Goal: Transaction & Acquisition: Obtain resource

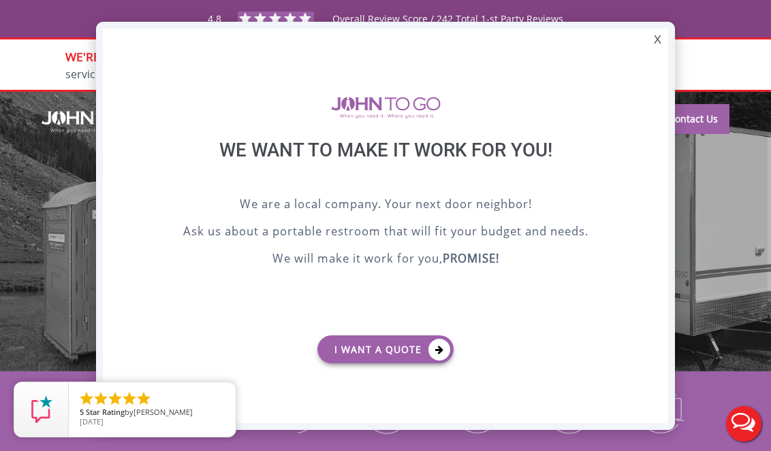
click at [521, 52] on div "X We want to make it work for you! We are a local company. Your next door neigh…" at bounding box center [385, 226] width 579 height 408
click at [653, 41] on div "X" at bounding box center [657, 40] width 21 height 23
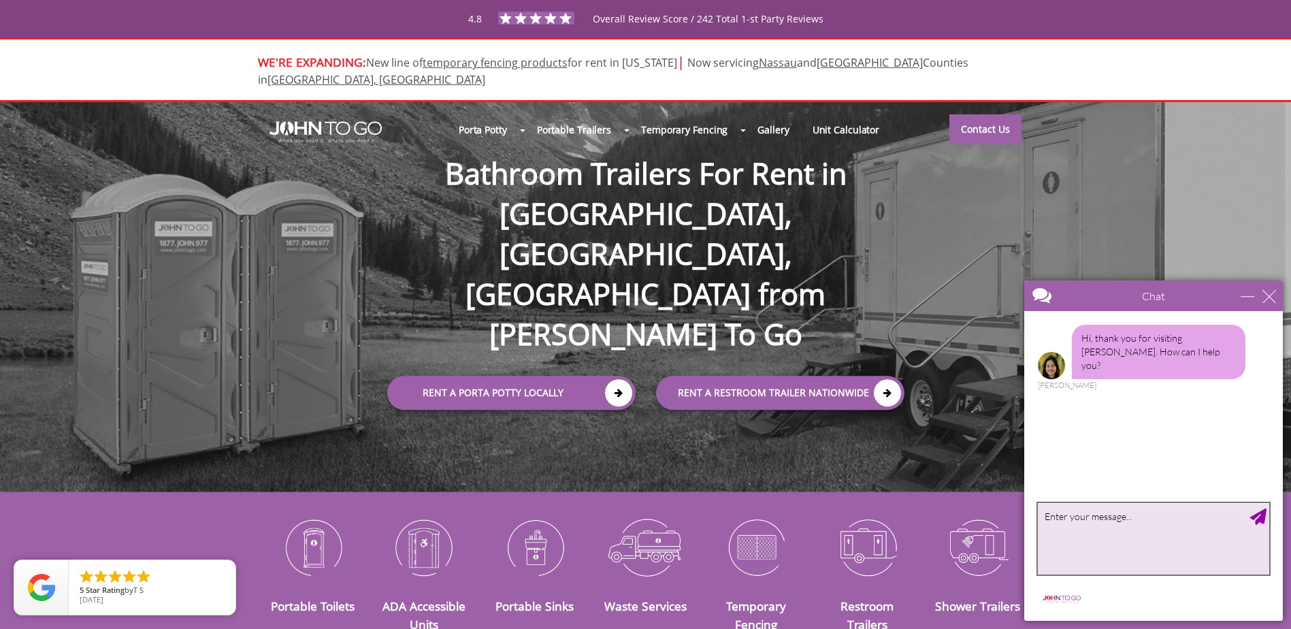
click at [770, 451] on textarea "type your message" at bounding box center [1153, 538] width 231 height 71
type textarea "hi i need some pricing please"
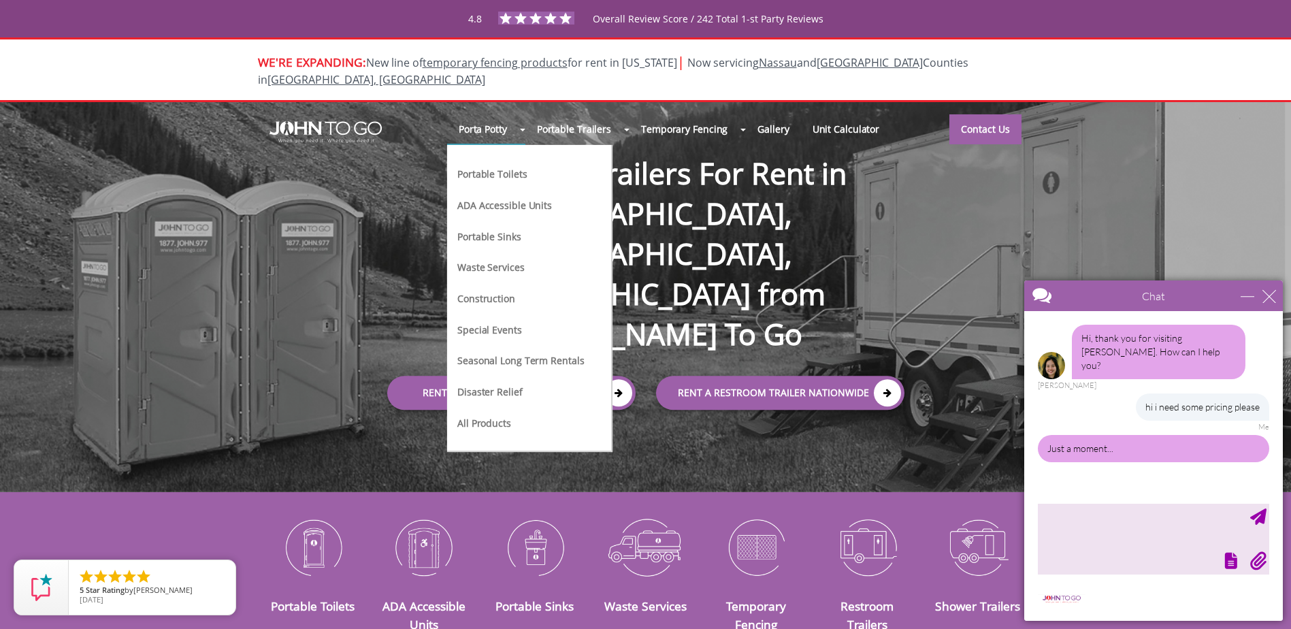
click at [502, 166] on link "Portable Toilets" at bounding box center [492, 173] width 72 height 14
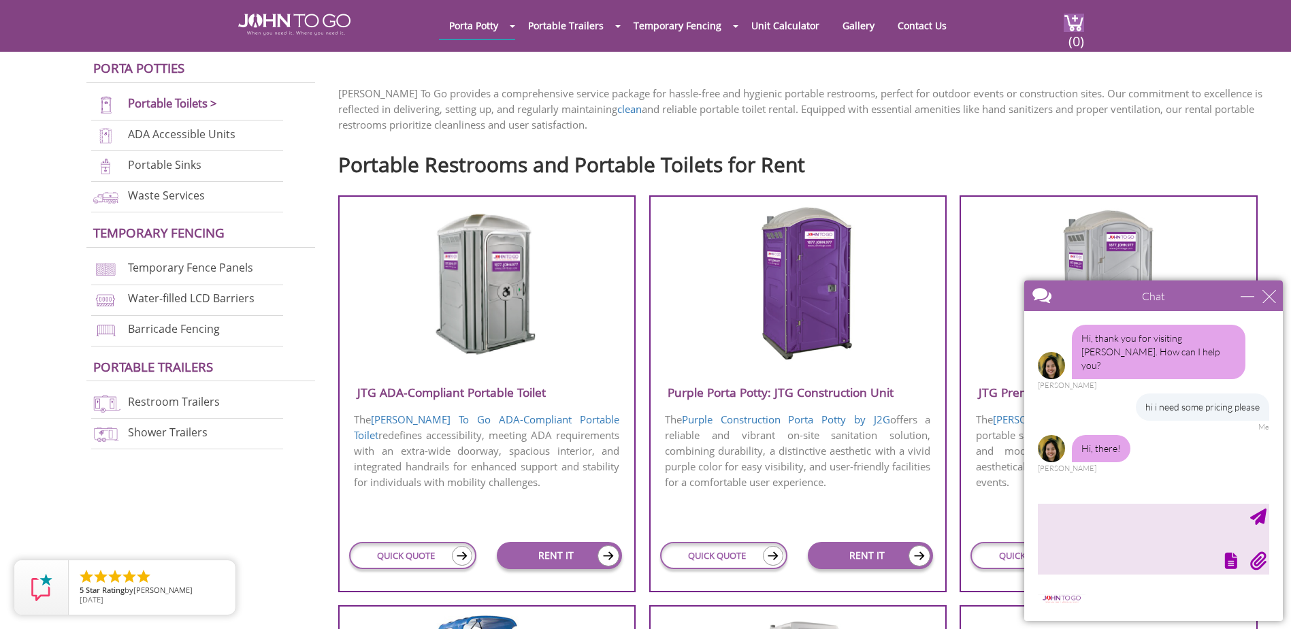
scroll to position [408, 0]
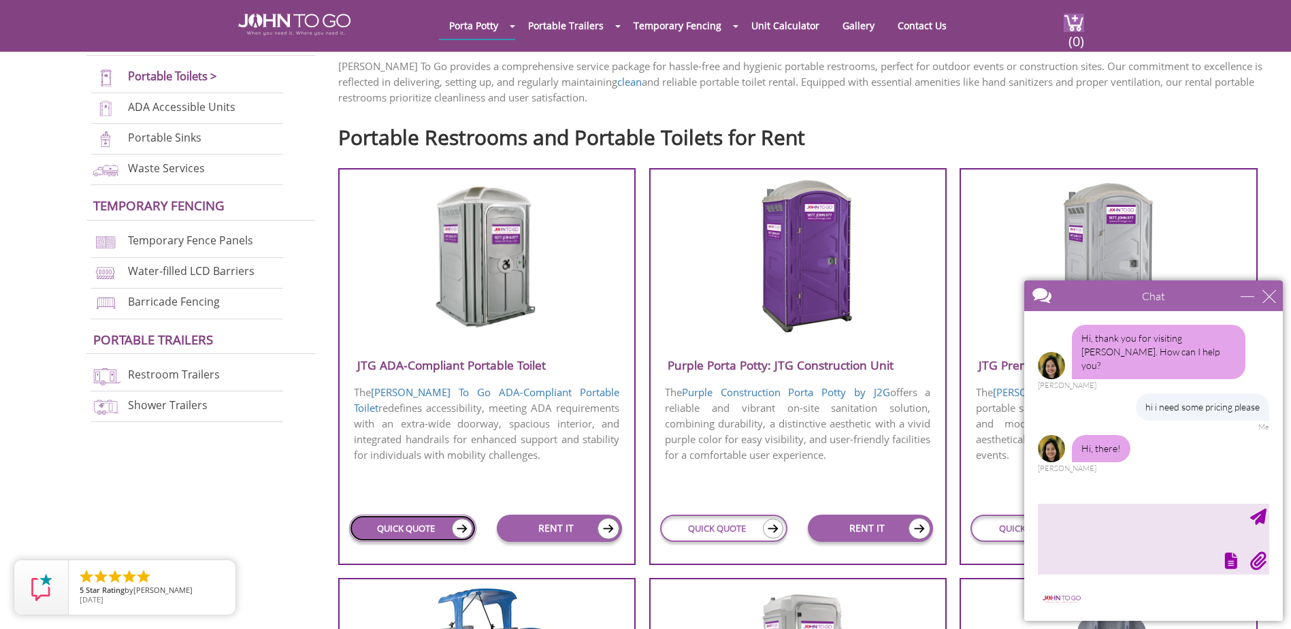
click at [398, 524] on link "QUICK QUOTE" at bounding box center [413, 528] width 128 height 27
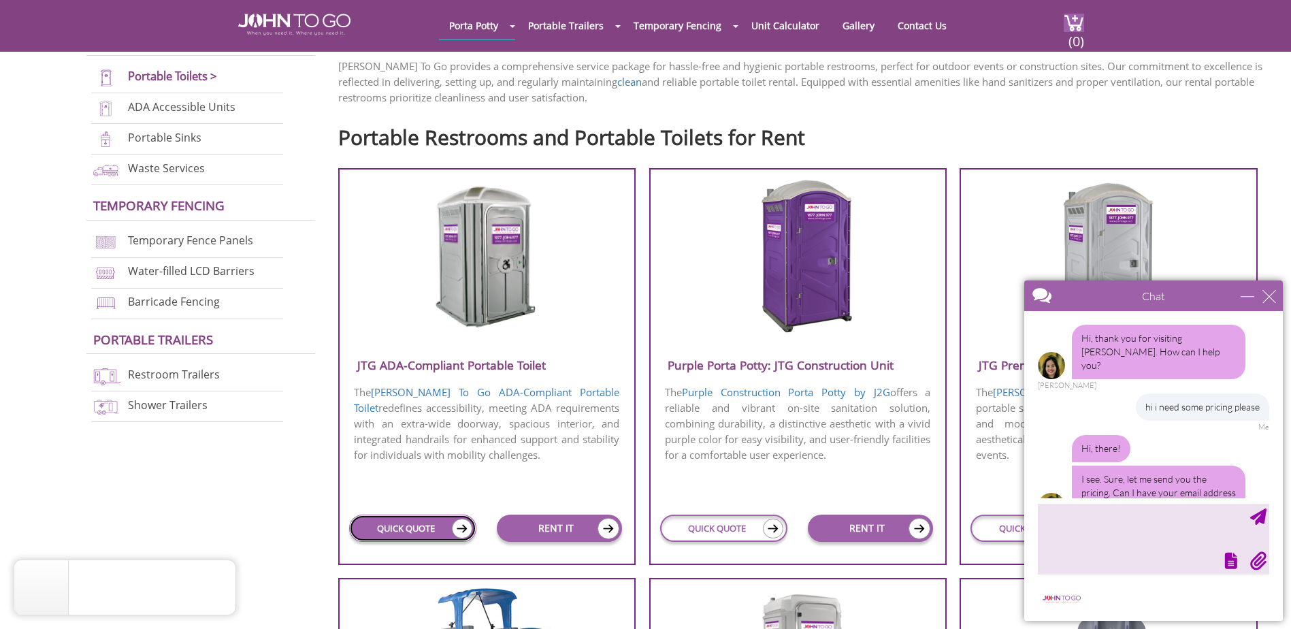
scroll to position [22, 0]
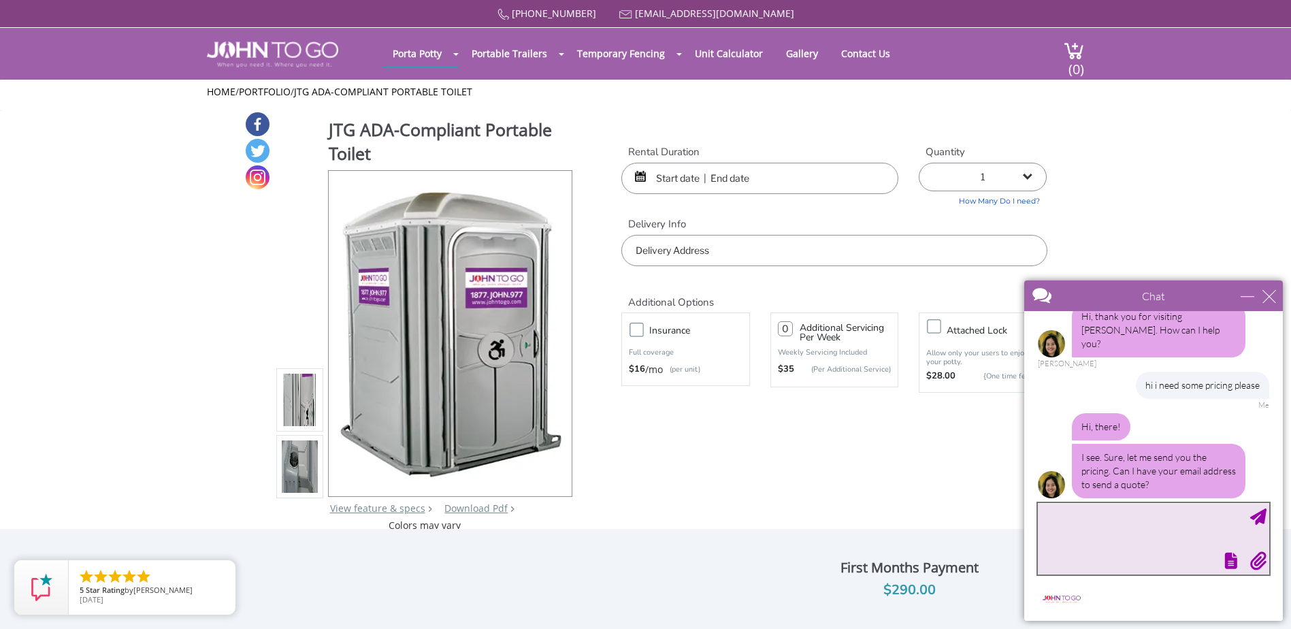
click at [1133, 549] on textarea "type your message" at bounding box center [1153, 538] width 231 height 71
type textarea "[EMAIL_ADDRESS][DOMAIN_NAME]"
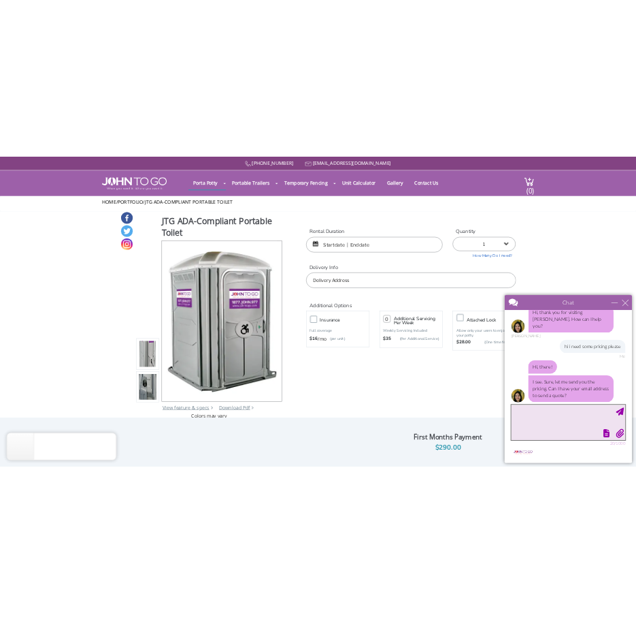
scroll to position [63, 0]
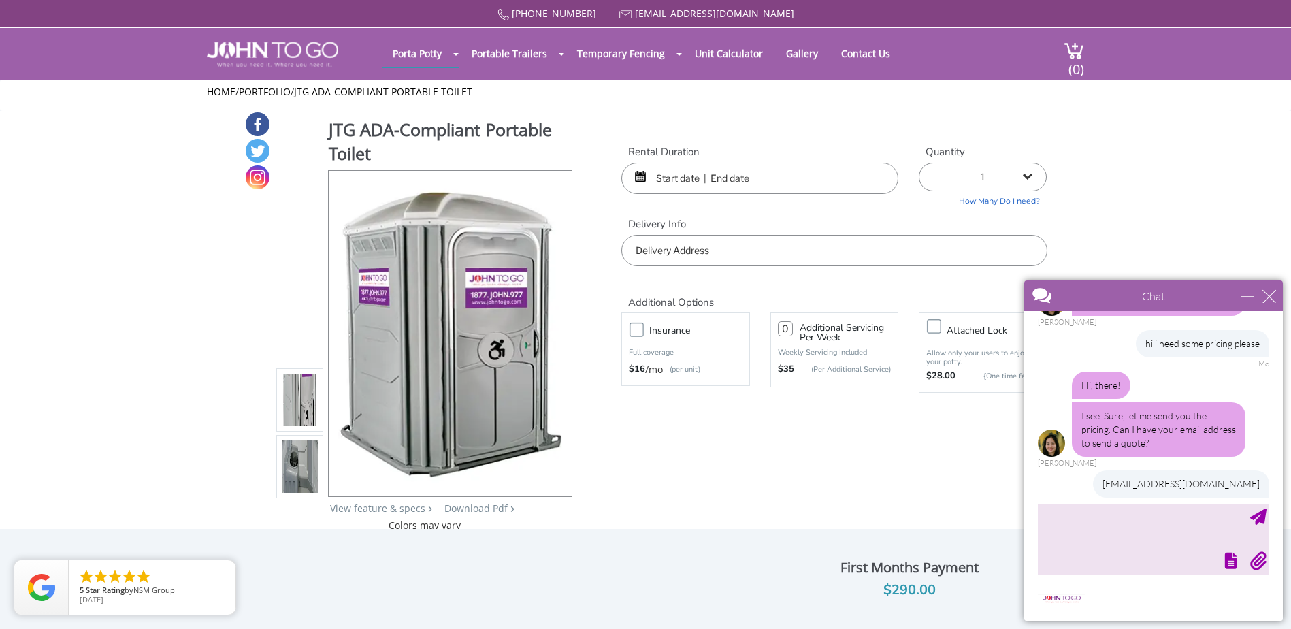
click at [762, 277] on div "Additional Options" at bounding box center [834, 287] width 446 height 43
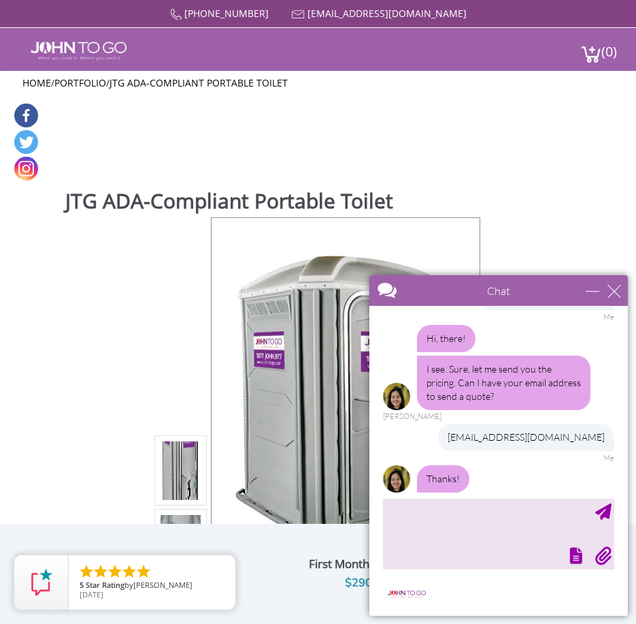
scroll to position [163, 0]
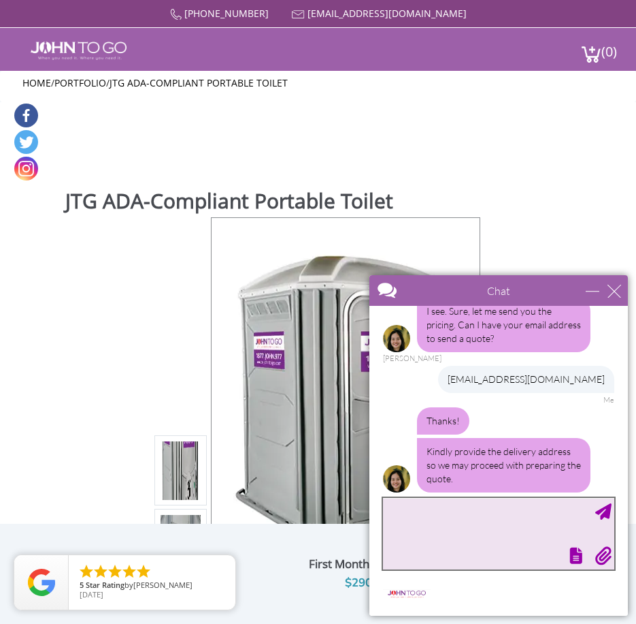
click at [471, 530] on textarea "type your message" at bounding box center [498, 533] width 231 height 71
paste textarea "1510 Old Country Road, Shoprite, Riverhead, NY"
type textarea "1510 Old Country Road, Shoprite, Riverhead, NY"
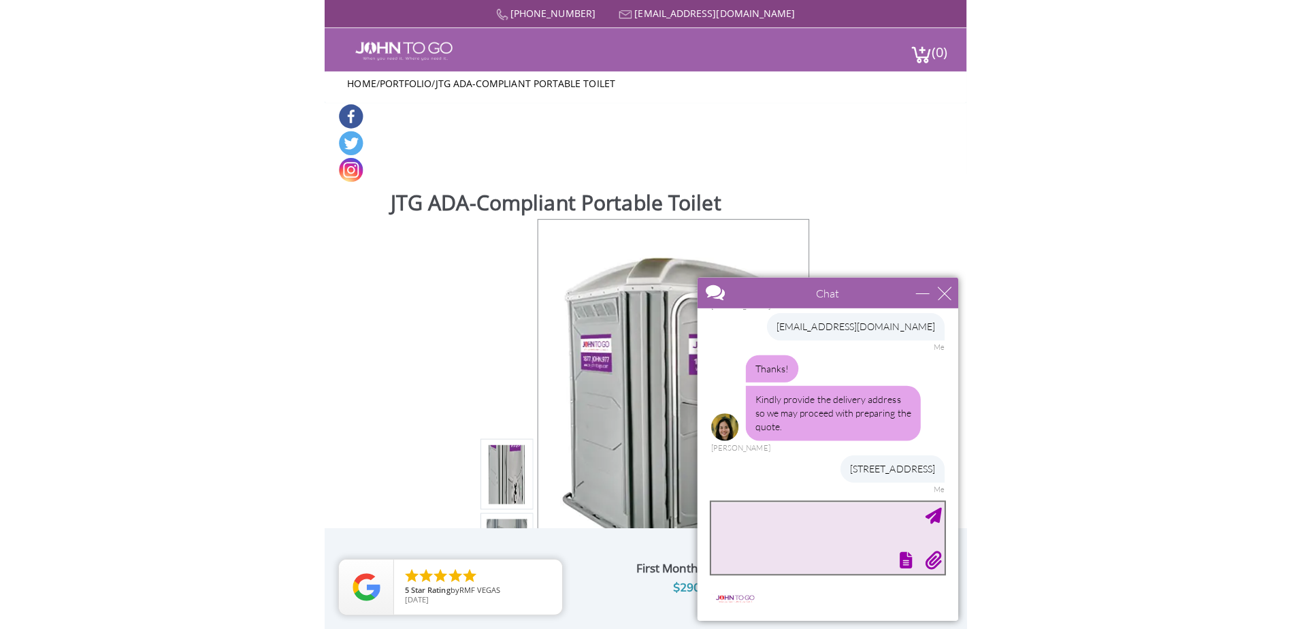
scroll to position [259, 0]
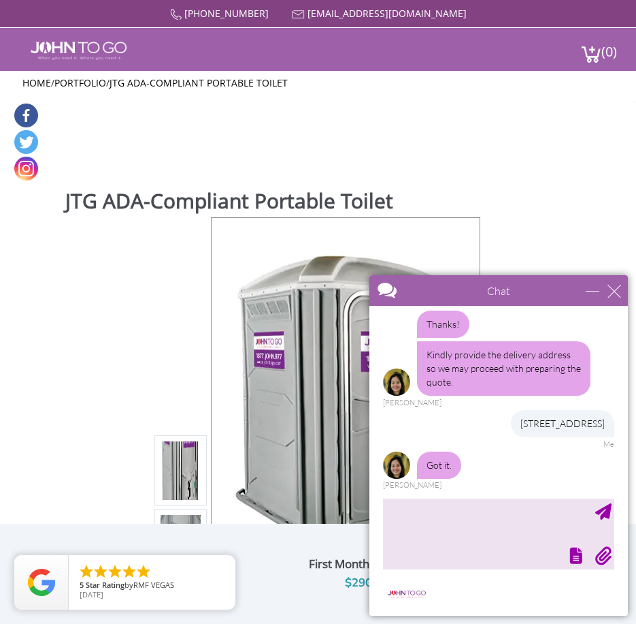
click at [542, 169] on div "JTG ADA-Compliant Portable Toilet View feature & specs Download Pdf Product PDF…" at bounding box center [318, 595] width 611 height 986
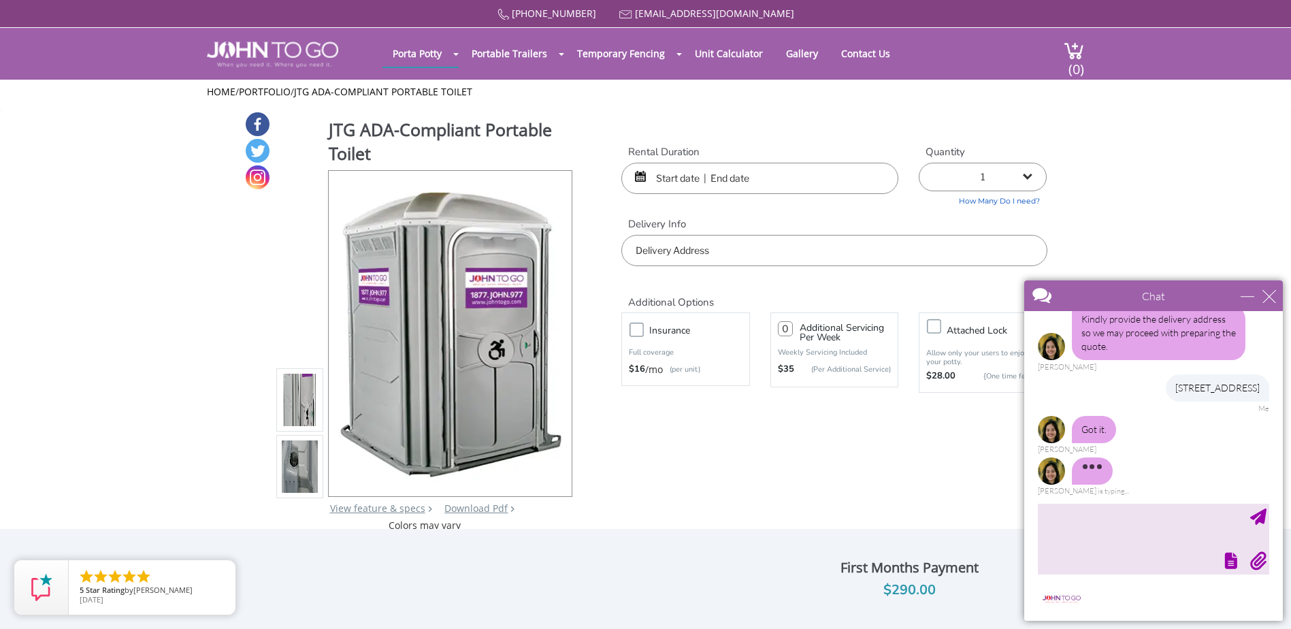
scroll to position [304, 0]
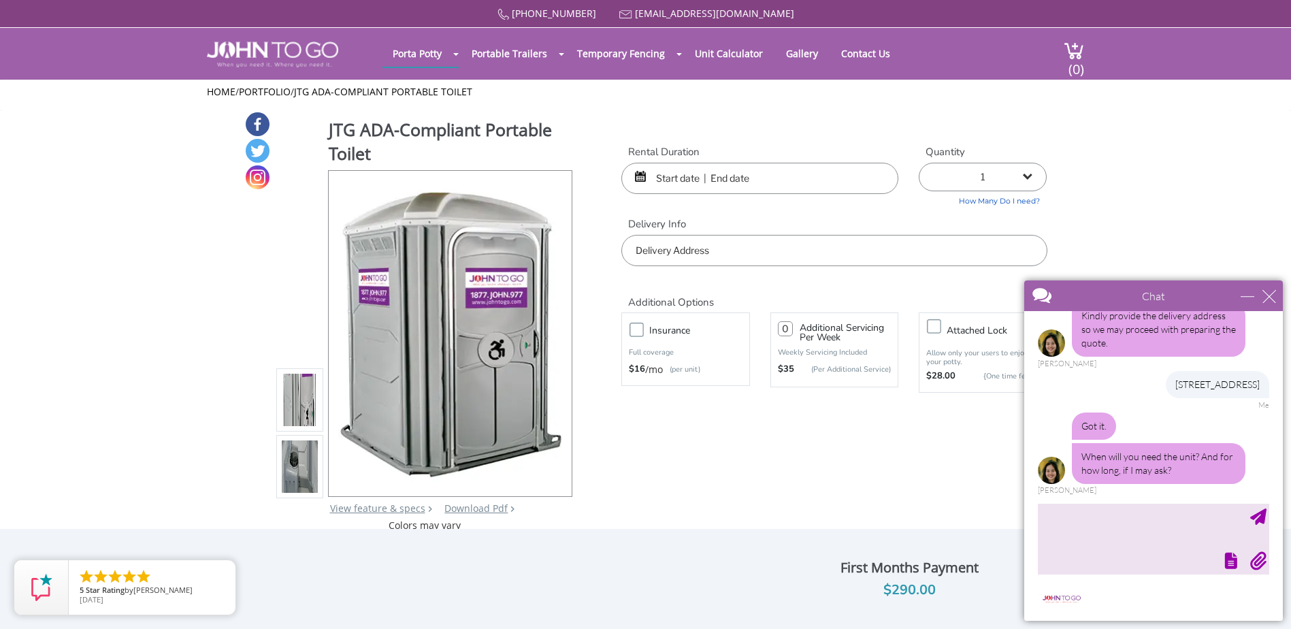
click at [738, 175] on input "text" at bounding box center [759, 178] width 277 height 31
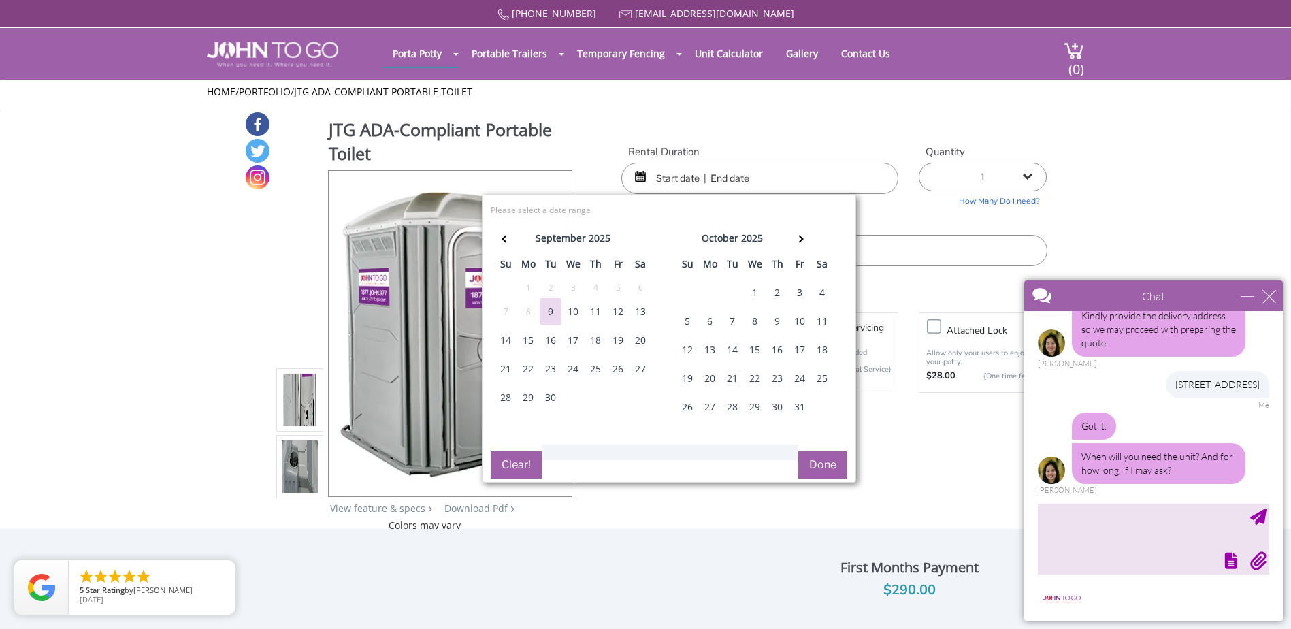
click at [738, 176] on input "text" at bounding box center [759, 178] width 277 height 31
click at [1136, 540] on textarea "type your message" at bounding box center [1153, 538] width 231 height 71
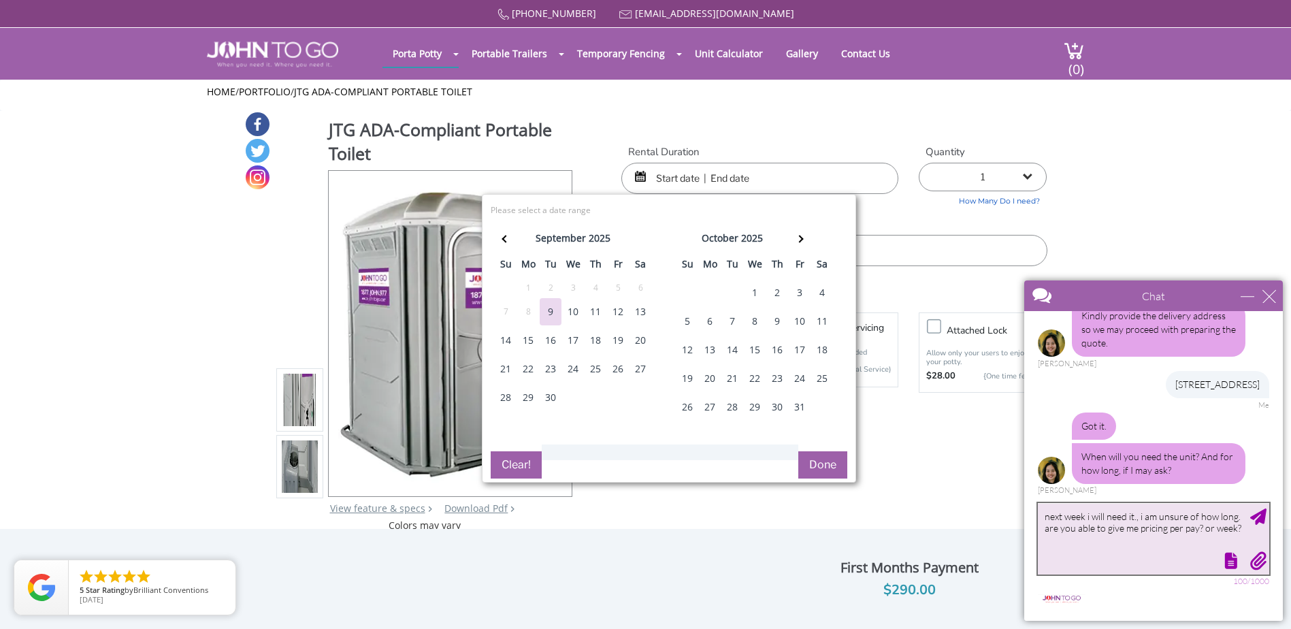
type textarea "next week i will need it., i am unsure of how long. are you able to give me pri…"
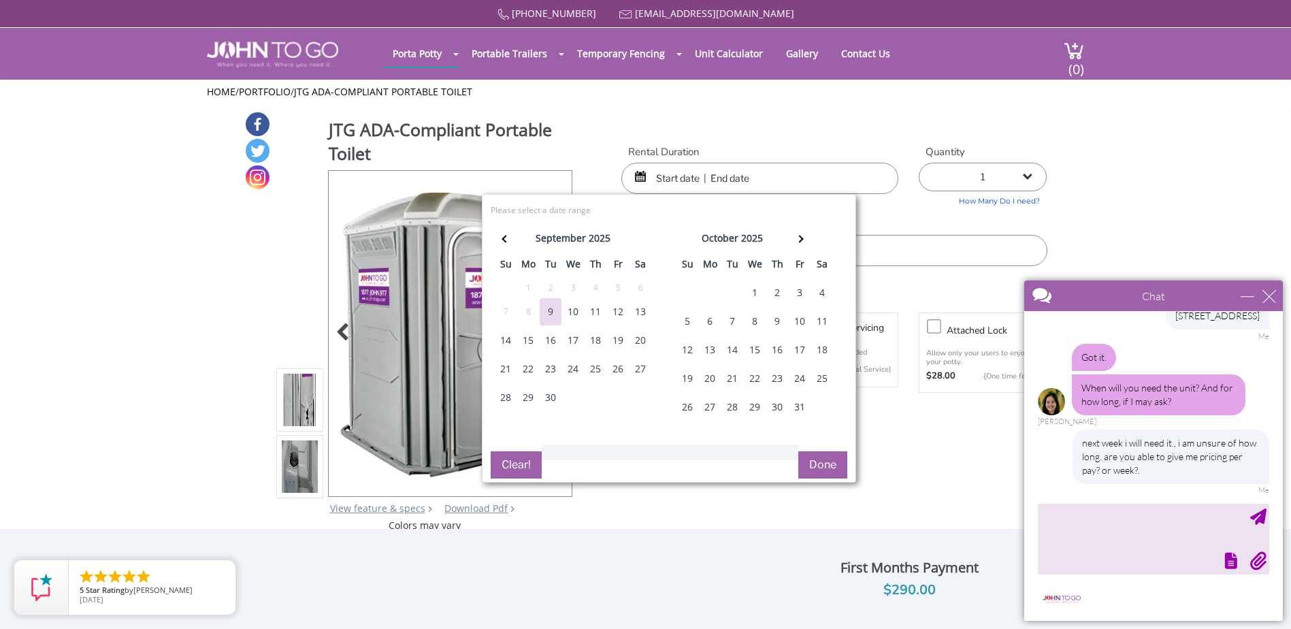
scroll to position [413, 0]
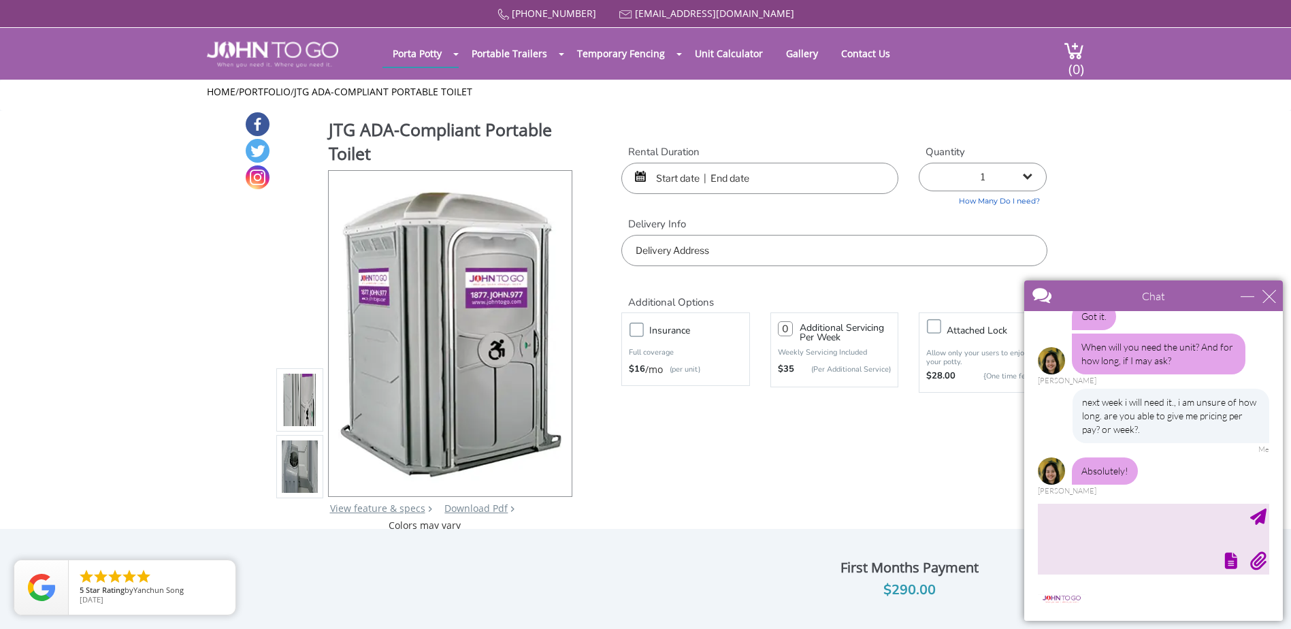
click at [753, 242] on input "text" at bounding box center [833, 250] width 425 height 31
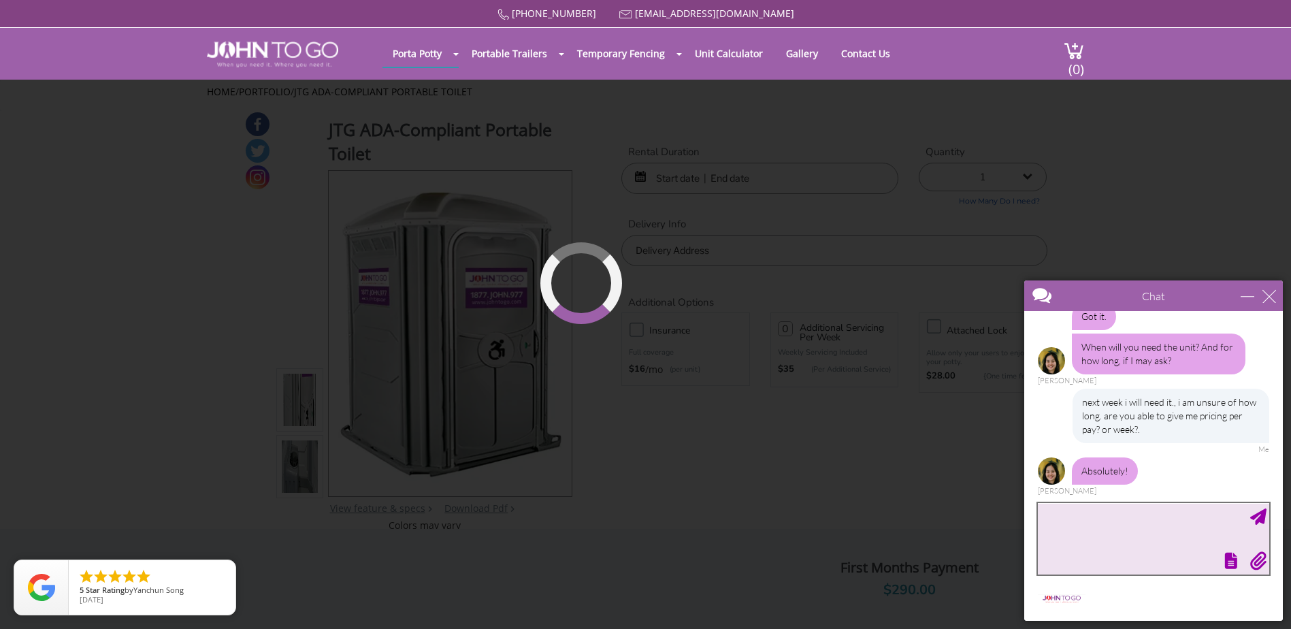
click at [1119, 520] on textarea "type your message" at bounding box center [1153, 538] width 231 height 71
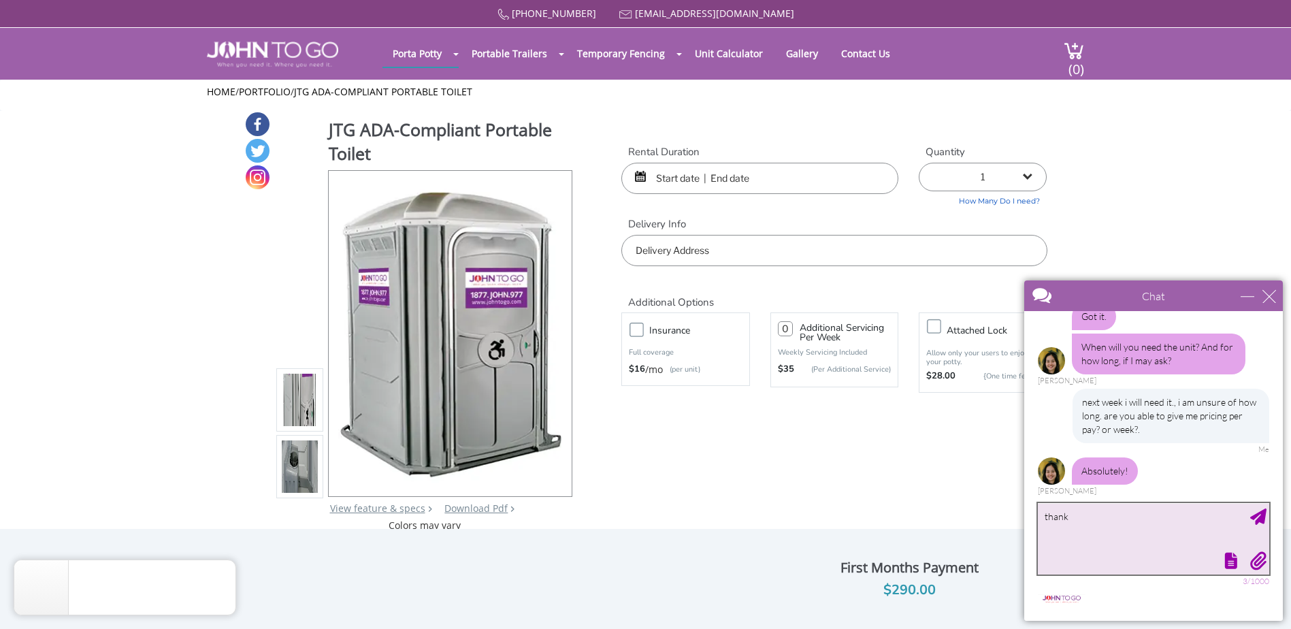
type textarea "thanks"
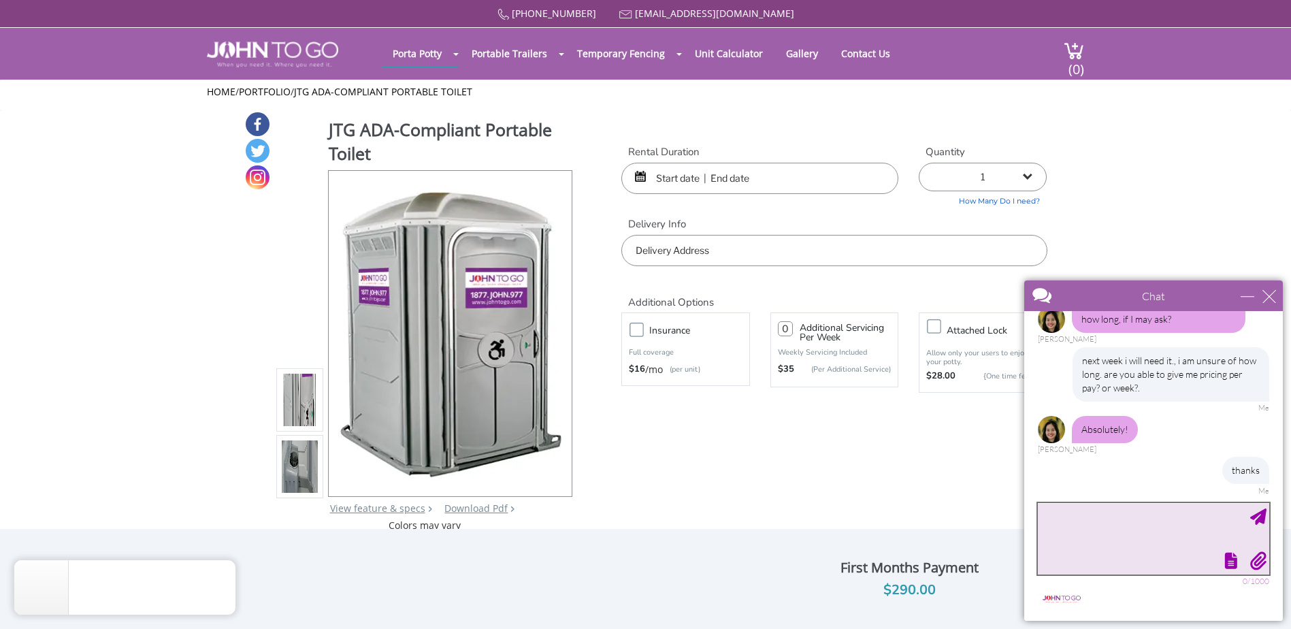
scroll to position [523, 0]
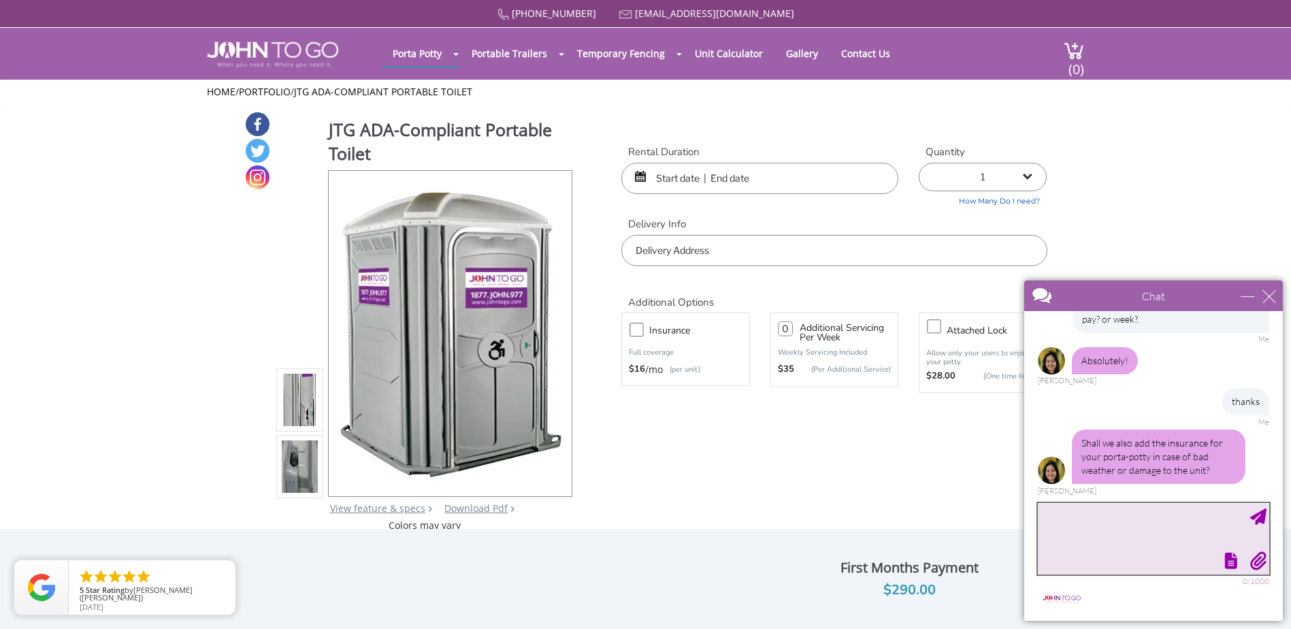
click at [1161, 517] on textarea "type your message" at bounding box center [1153, 538] width 231 height 71
type textarea "no thanks"
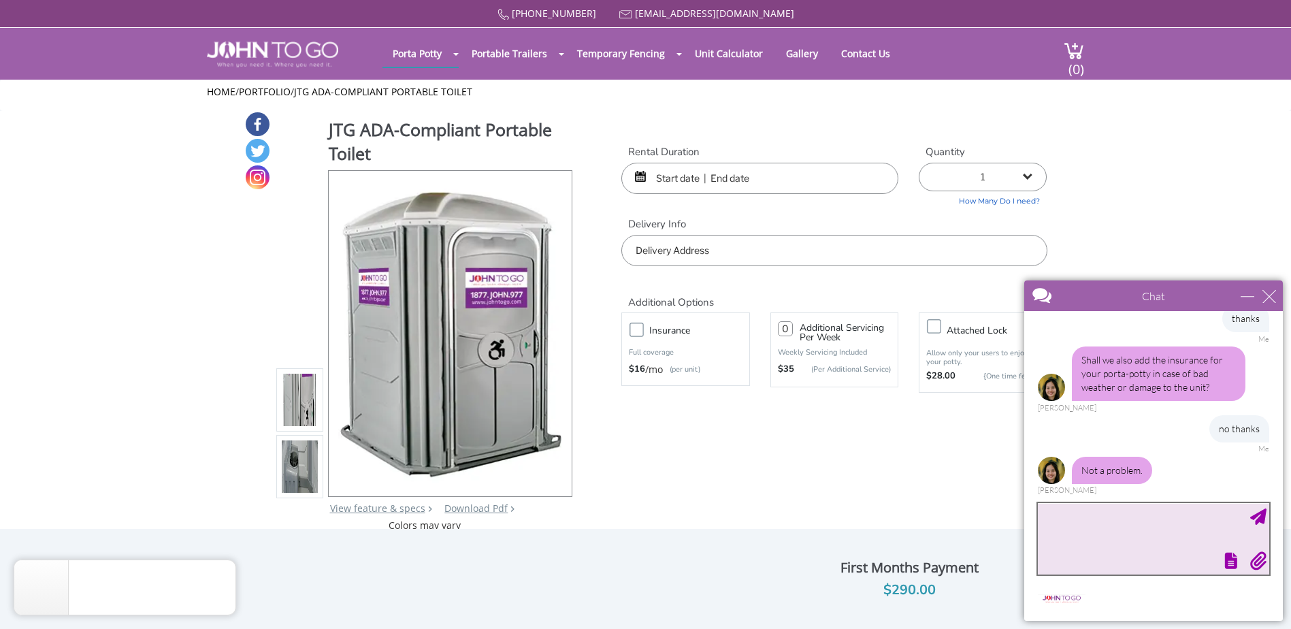
scroll to position [664, 0]
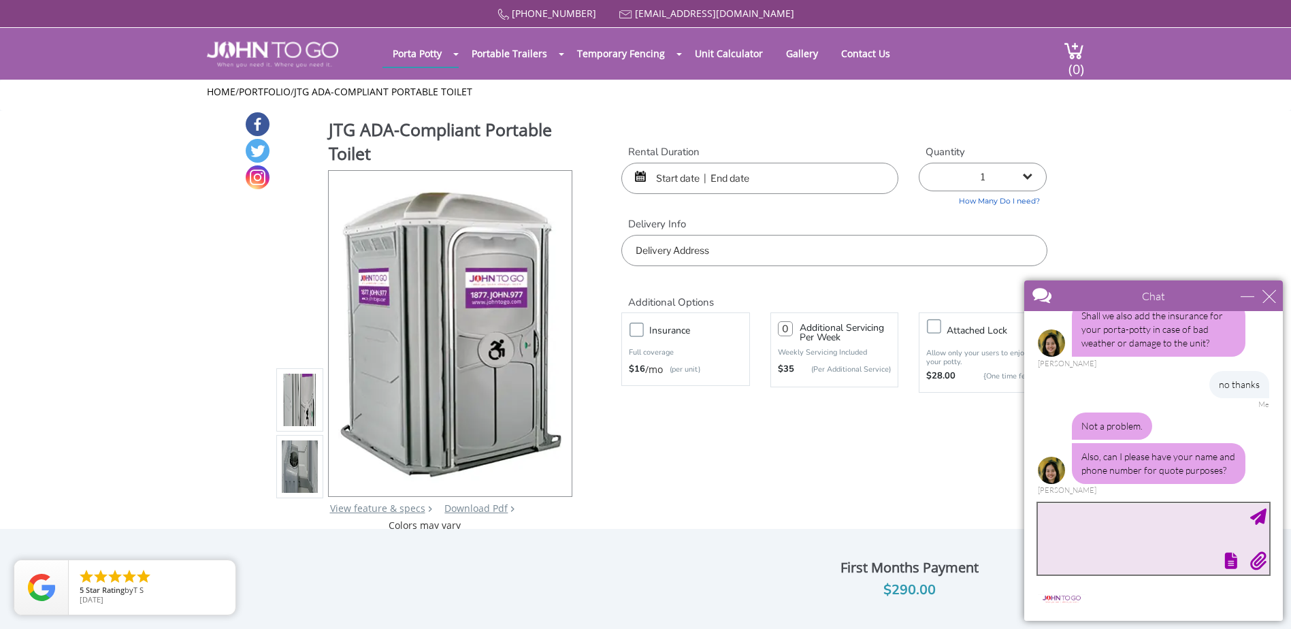
click at [1132, 536] on textarea "type your message" at bounding box center [1153, 538] width 231 height 71
type textarea "krystle schulz 8453533400"
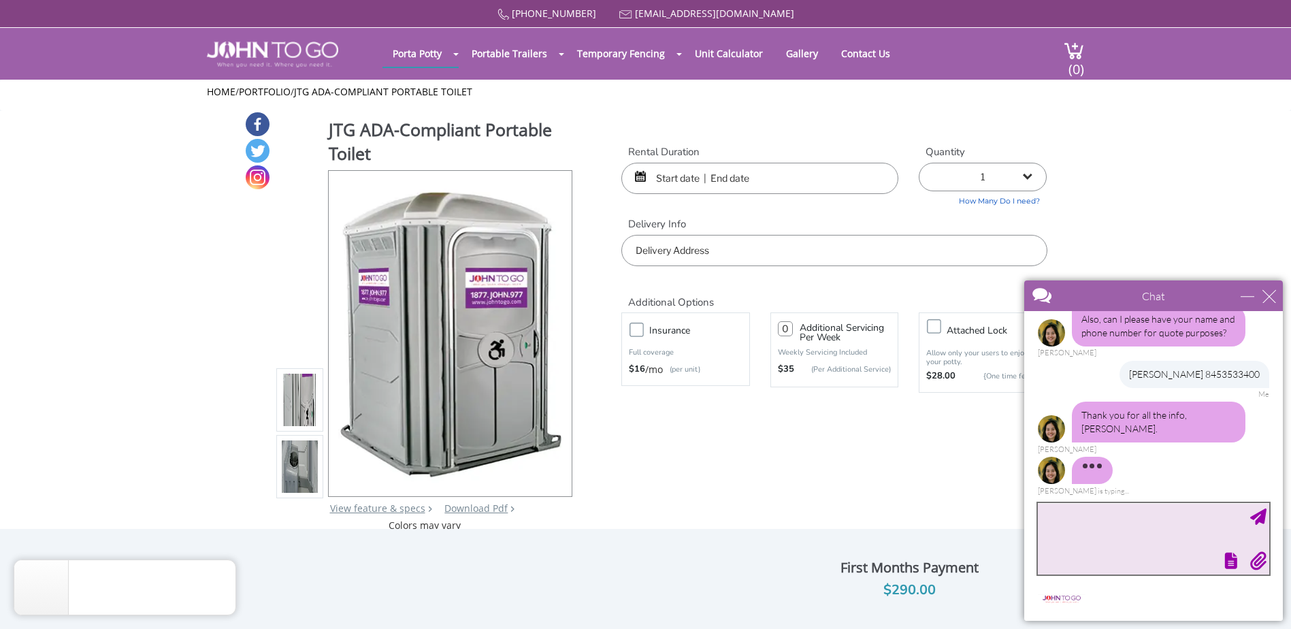
scroll to position [747, 0]
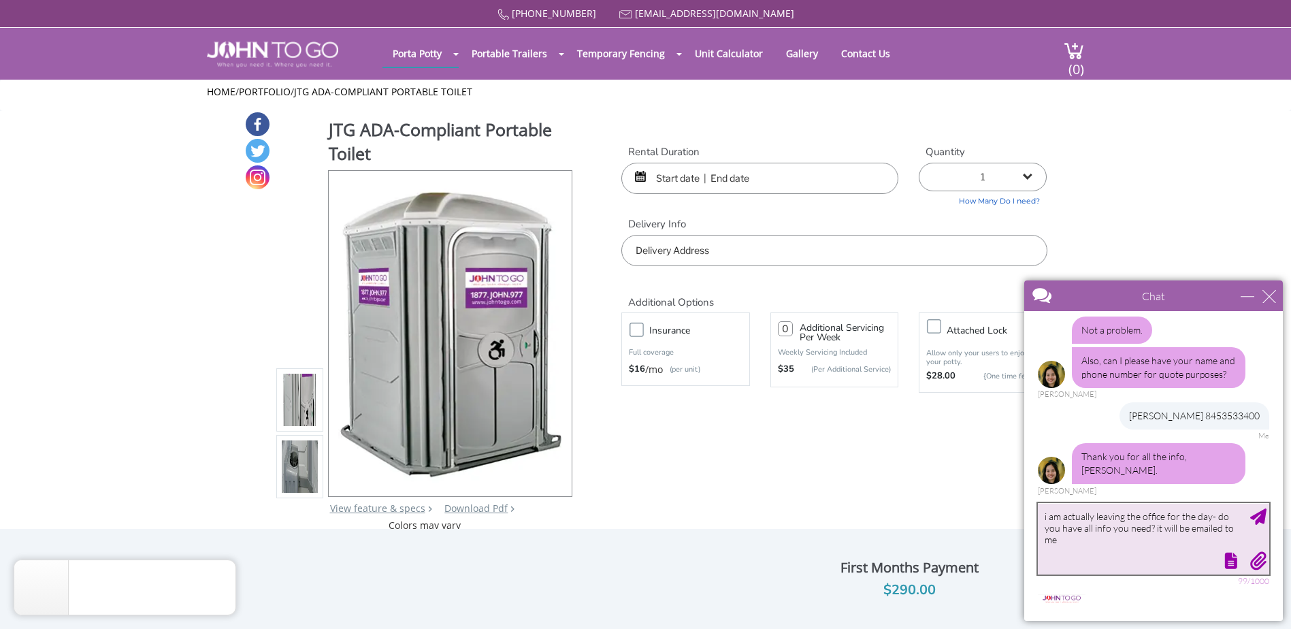
type textarea "i am actually leaving the office for the day- do you have all info you need? it…"
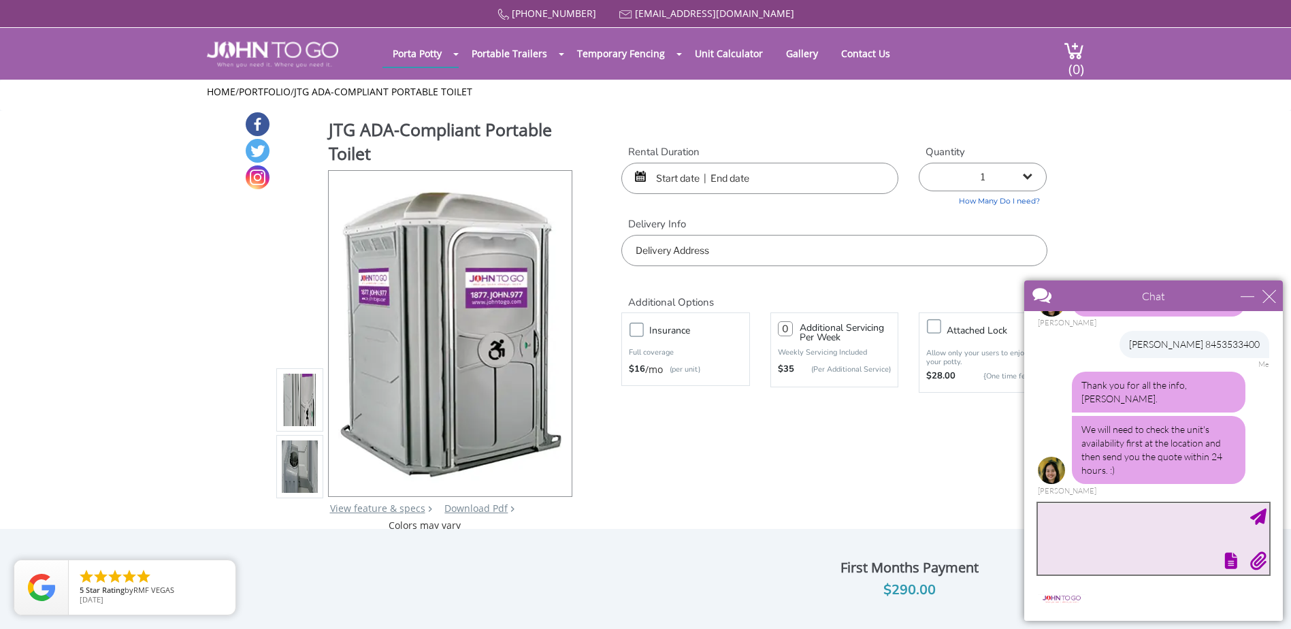
scroll to position [887, 0]
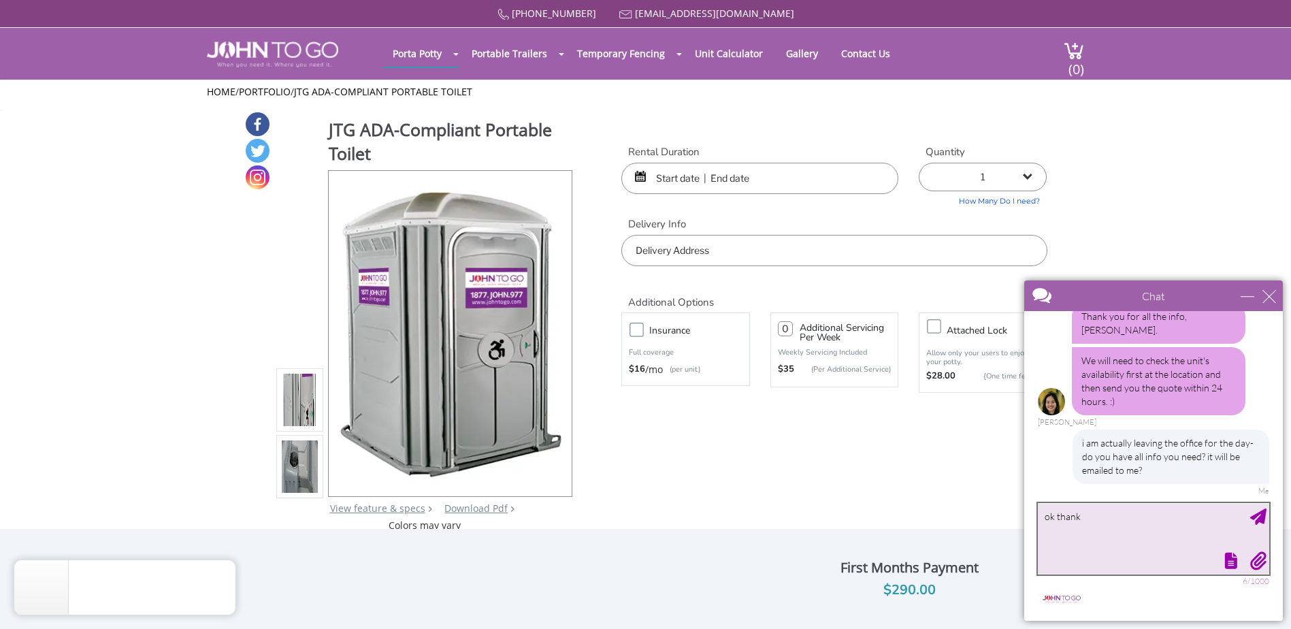
type textarea "ok thanks"
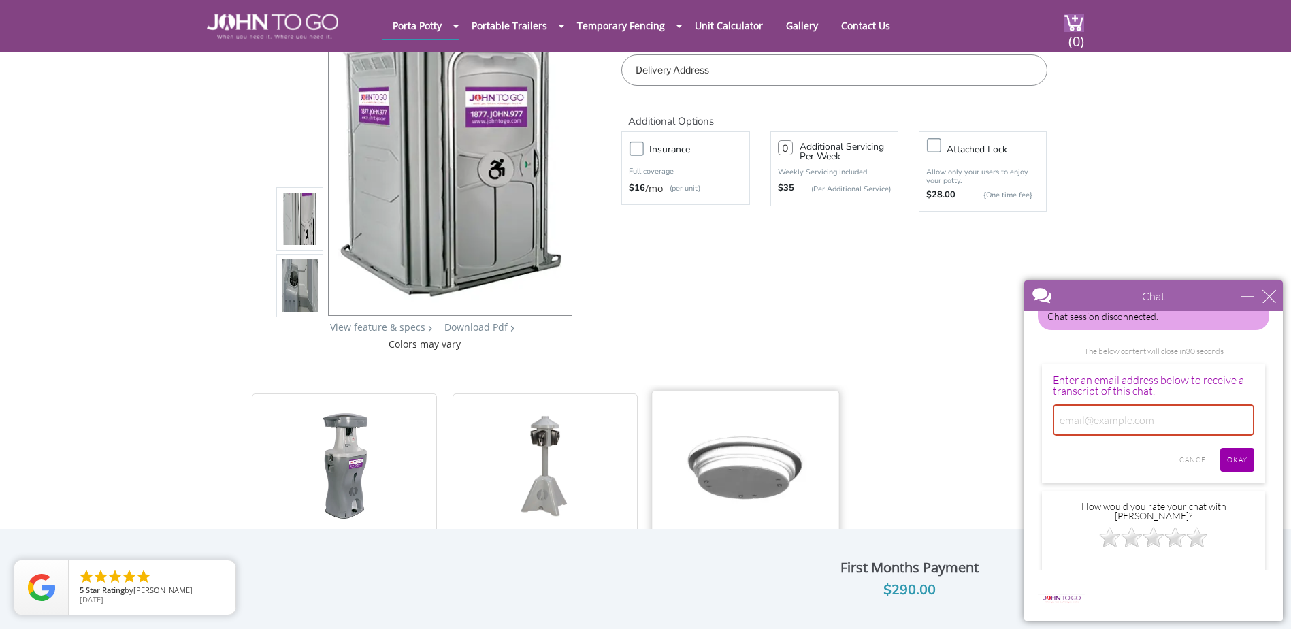
scroll to position [0, 0]
